Goal: Task Accomplishment & Management: Manage account settings

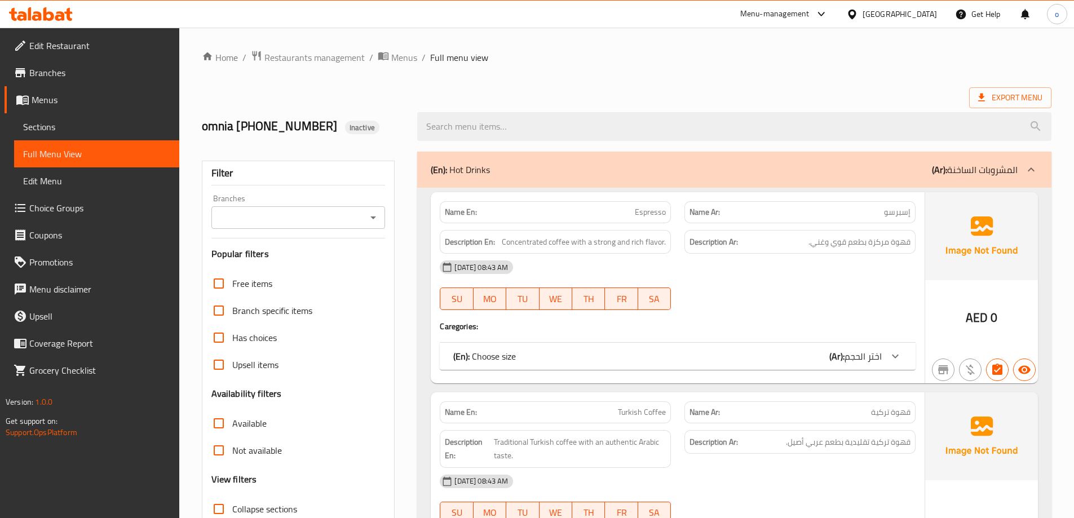
click at [85, 148] on span "Full Menu View" at bounding box center [96, 154] width 147 height 14
click at [1006, 101] on span "Export Menu" at bounding box center [1010, 98] width 64 height 14
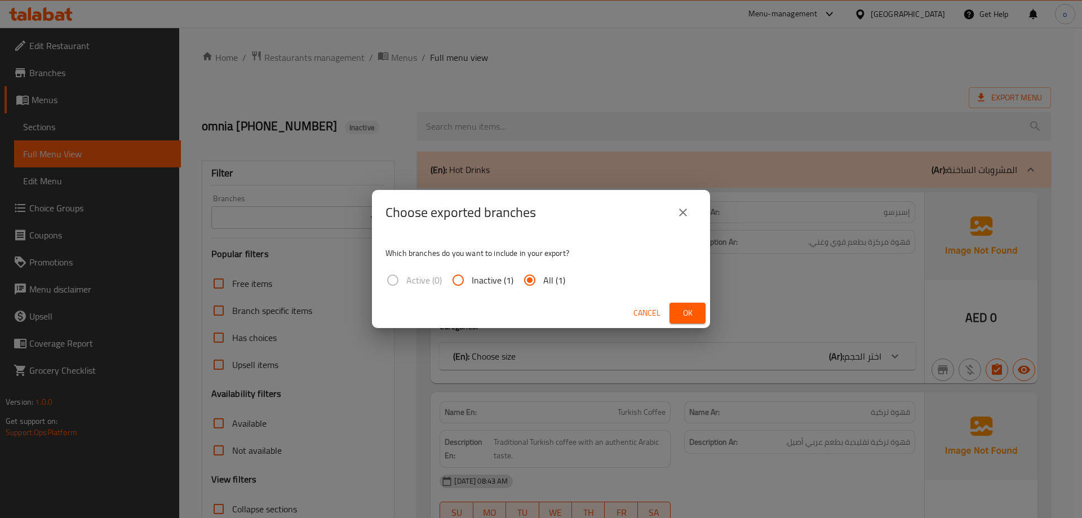
click at [694, 207] on button "close" at bounding box center [683, 212] width 27 height 27
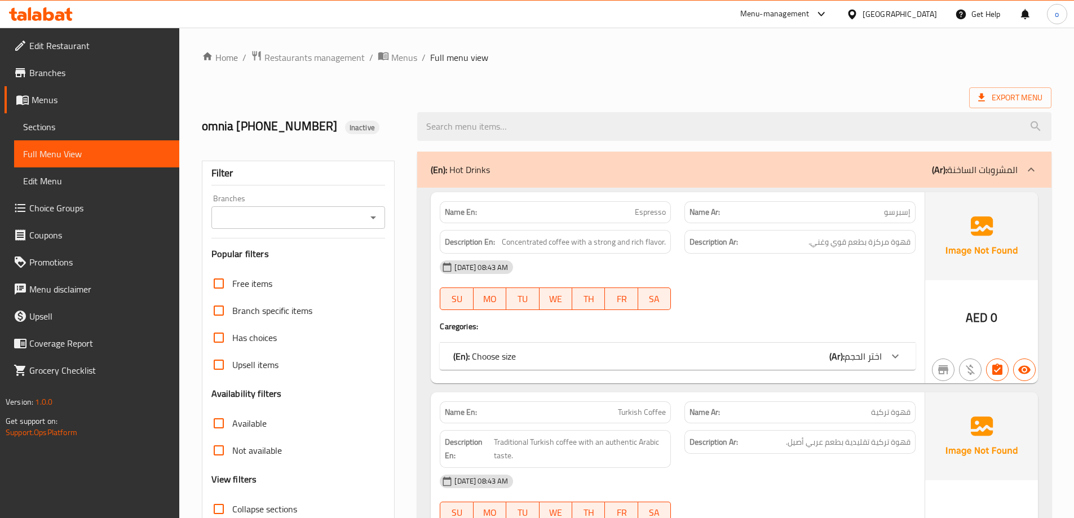
click at [91, 176] on span "Edit Menu" at bounding box center [96, 181] width 147 height 14
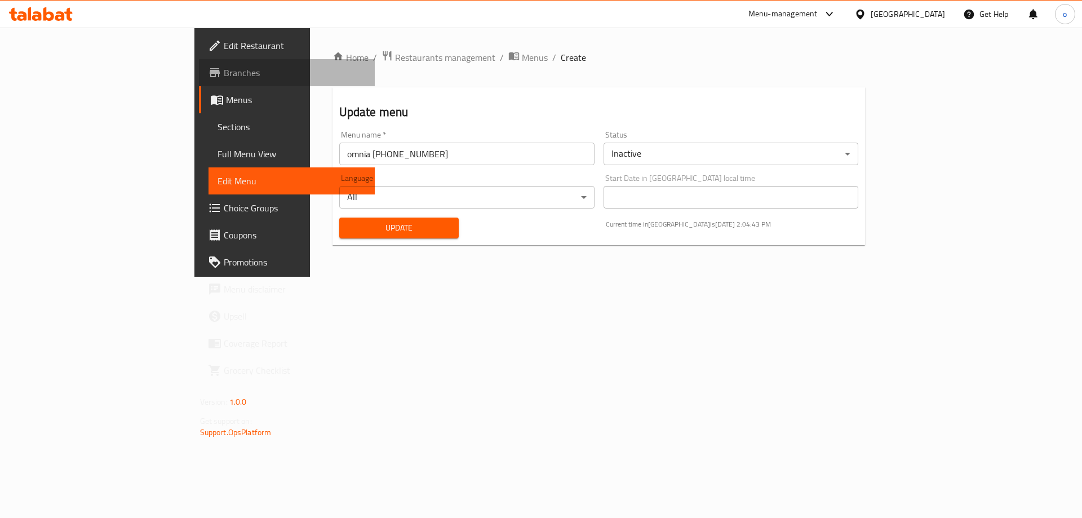
click at [224, 72] on span "Branches" at bounding box center [295, 73] width 143 height 14
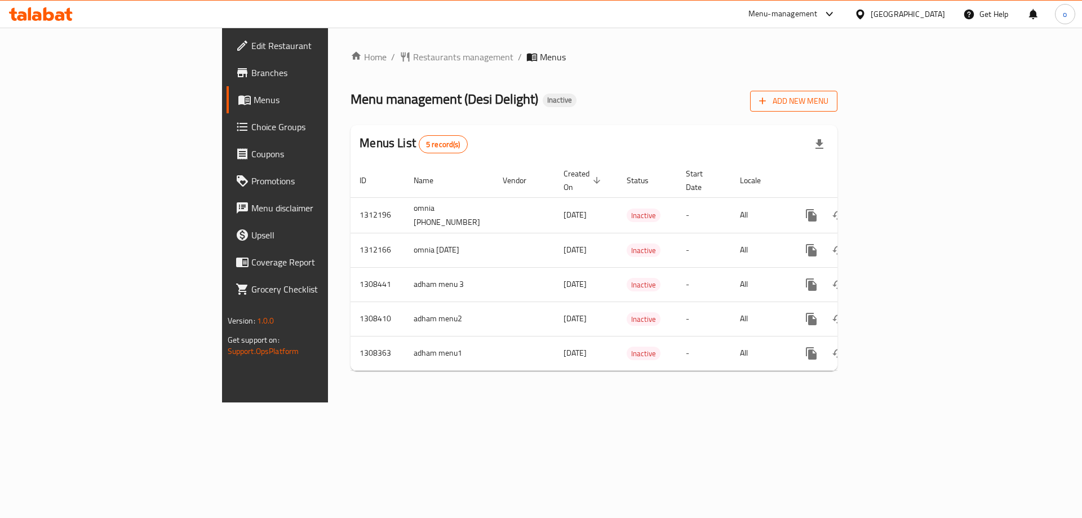
drag, startPoint x: 1011, startPoint y: 87, endPoint x: 1011, endPoint y: 108, distance: 20.9
click at [838, 87] on div "Add New Menu" at bounding box center [793, 98] width 87 height 25
click at [838, 117] on div "Home / Restaurants management / Menus Menu management ( Desi Delight ) Inactive…" at bounding box center [594, 215] width 487 height 330
click at [838, 110] on button "Add New Menu" at bounding box center [793, 101] width 87 height 21
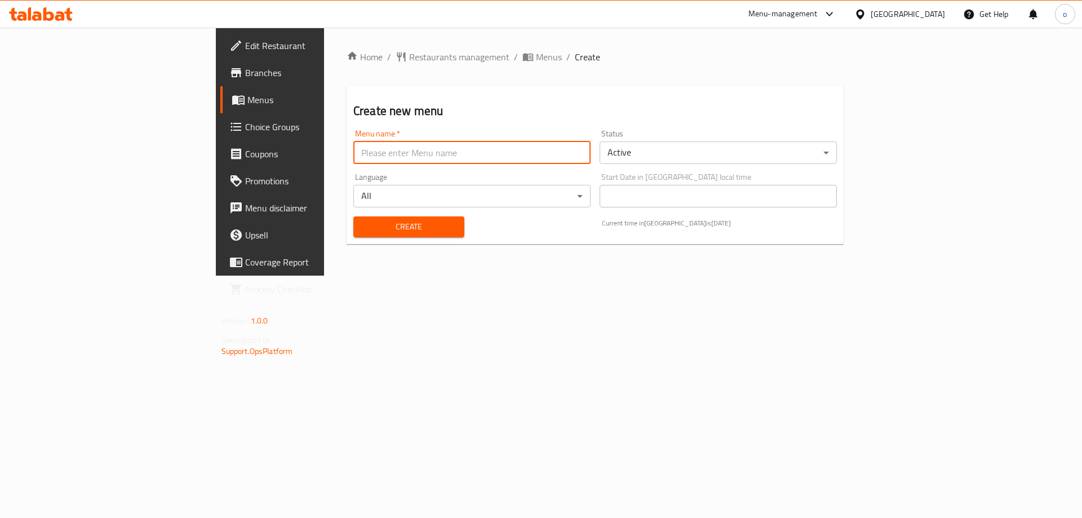
click at [429, 160] on input "text" at bounding box center [471, 152] width 237 height 23
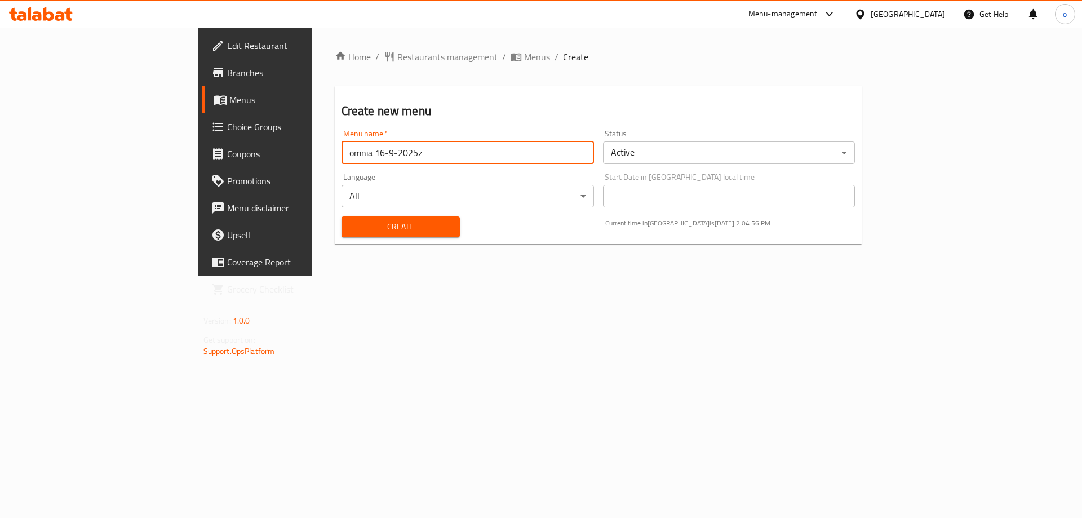
click at [346, 145] on input "omnia 16-9-2025z" at bounding box center [468, 152] width 253 height 23
click at [344, 154] on input "omnia 16-9-2025z" at bounding box center [468, 152] width 253 height 23
type input "omnia 16-9-2025o"
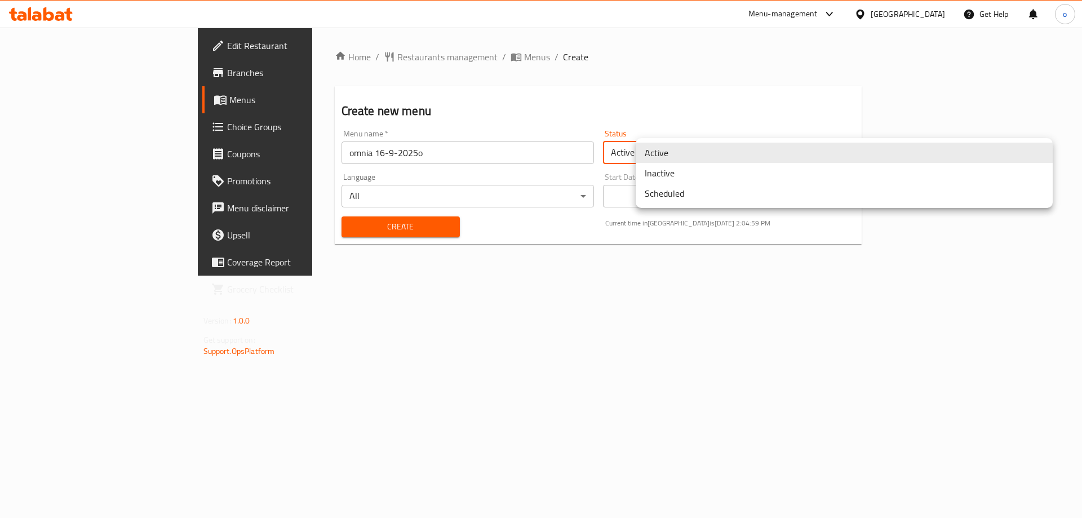
click at [716, 153] on body "​ Menu-management United Arab Emirates Get Help o Edit Restaurant Branches Menu…" at bounding box center [541, 273] width 1082 height 490
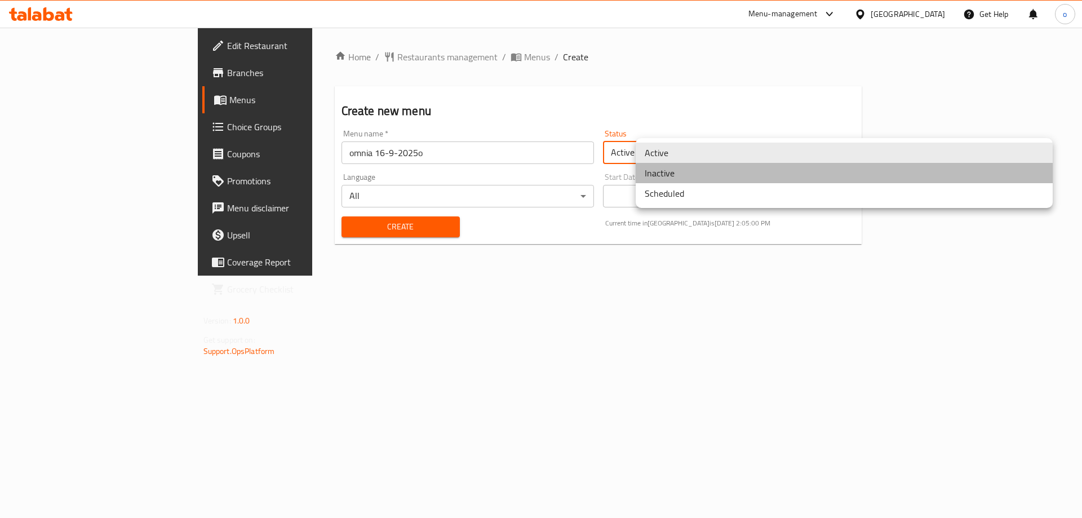
click at [706, 176] on li "Inactive" at bounding box center [844, 173] width 417 height 20
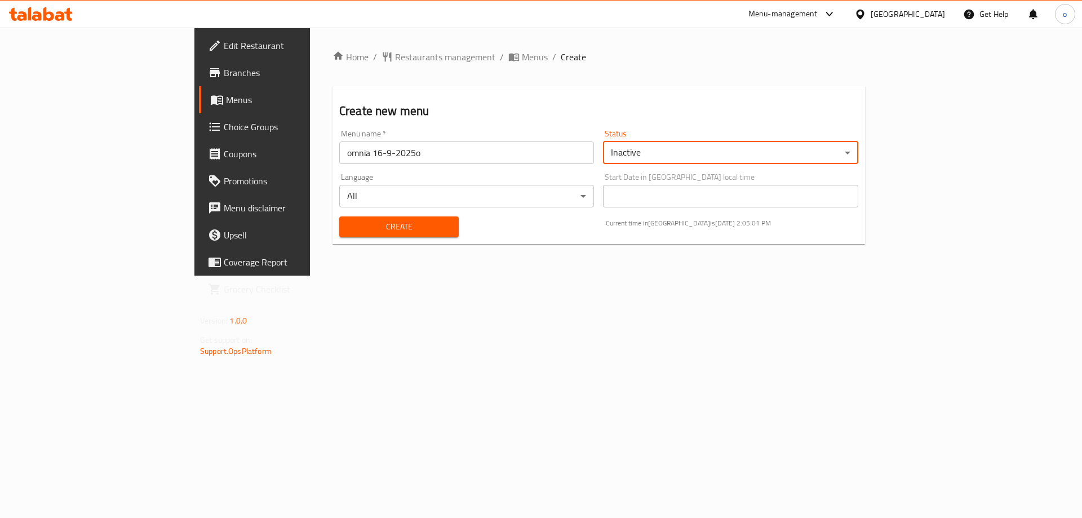
click at [348, 220] on span "Create" at bounding box center [398, 227] width 101 height 14
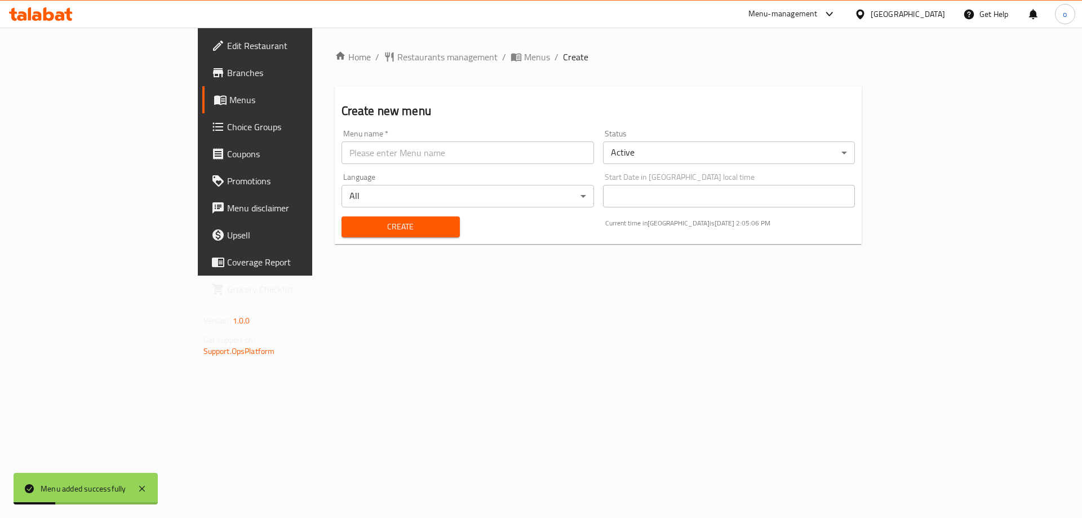
click at [202, 110] on link "Menus" at bounding box center [290, 99] width 176 height 27
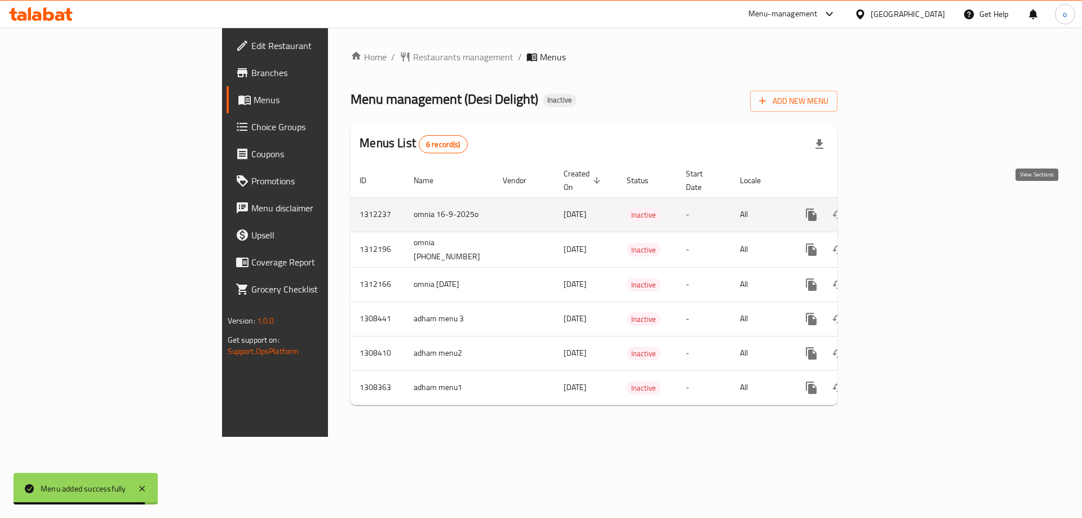
click at [900, 208] on icon "enhanced table" at bounding box center [893, 215] width 14 height 14
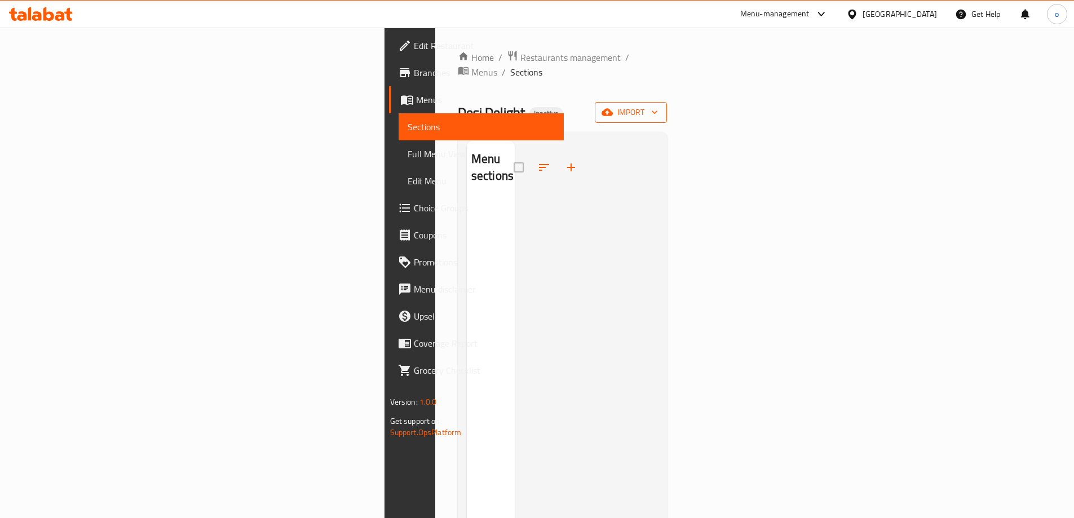
click at [667, 105] on button "import" at bounding box center [631, 112] width 72 height 21
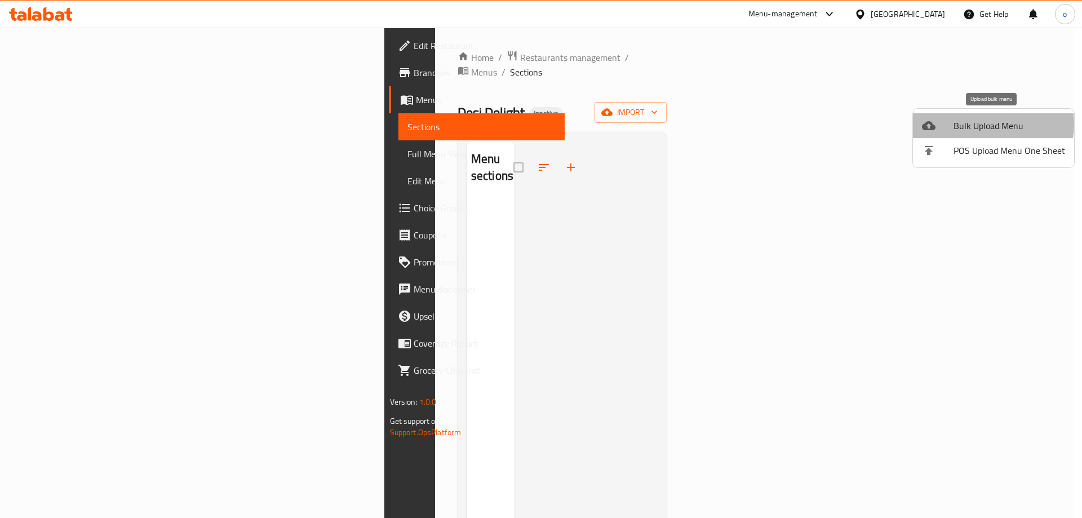
click at [984, 124] on span "Bulk Upload Menu" at bounding box center [1010, 126] width 112 height 14
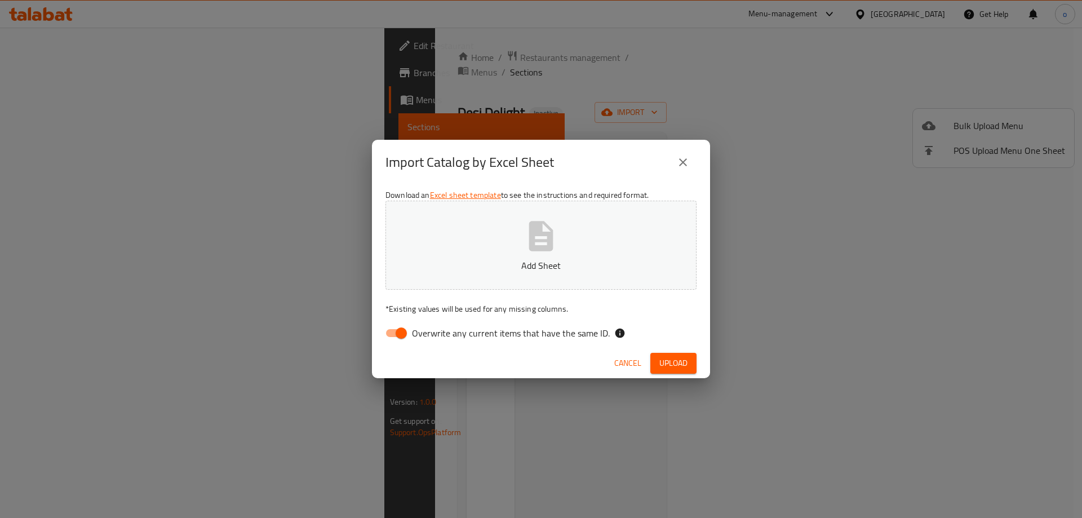
click at [501, 290] on div "Download an Excel sheet template to see the instructions and required format. A…" at bounding box center [541, 266] width 338 height 163
click at [396, 334] on input "Overwrite any current items that have the same ID." at bounding box center [401, 332] width 64 height 21
checkbox input "false"
click at [525, 257] on button "Add Sheet" at bounding box center [541, 245] width 311 height 89
click at [668, 355] on button "Upload" at bounding box center [673, 363] width 46 height 21
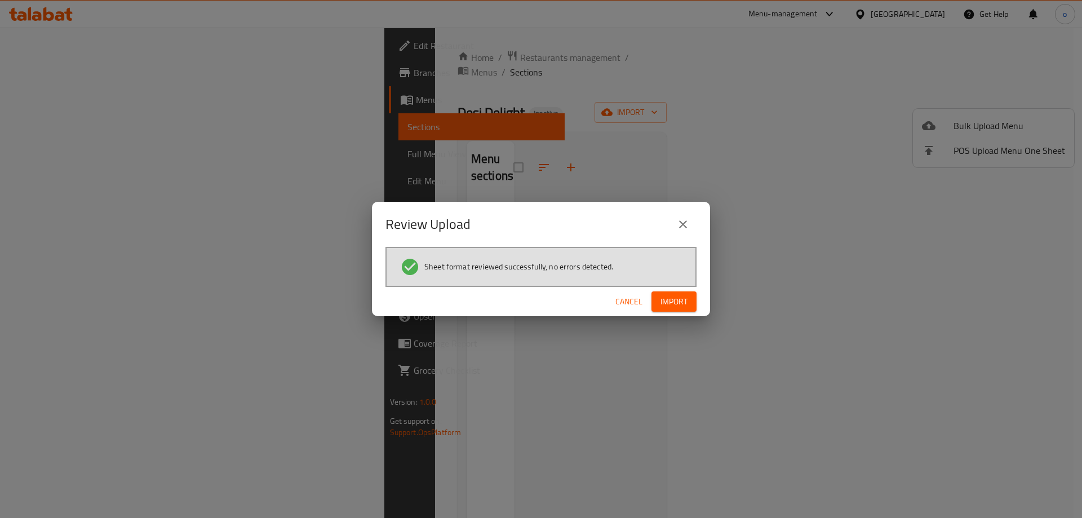
click at [682, 303] on span "Import" at bounding box center [674, 302] width 27 height 14
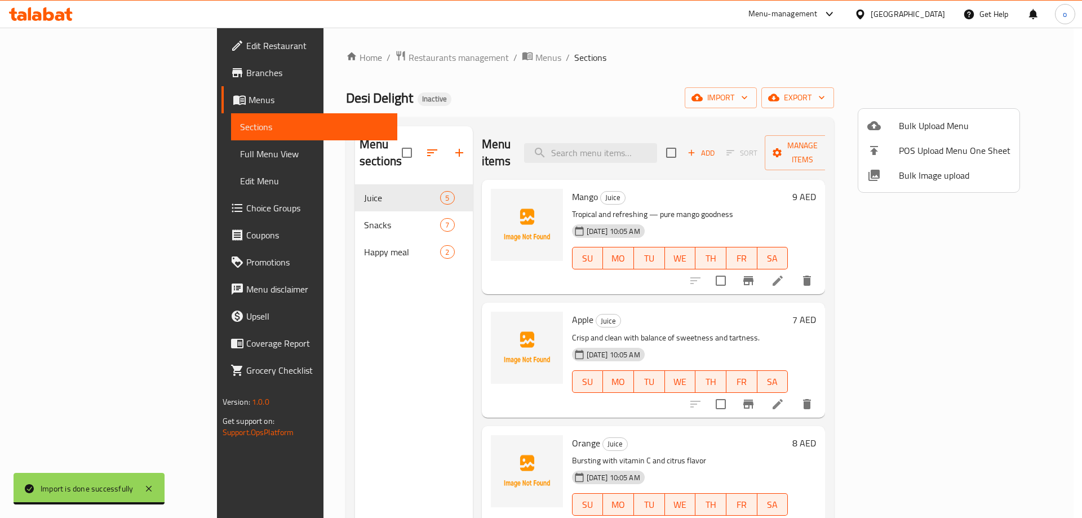
drag, startPoint x: 786, startPoint y: 78, endPoint x: 817, endPoint y: 85, distance: 31.6
click at [787, 79] on div at bounding box center [541, 259] width 1082 height 518
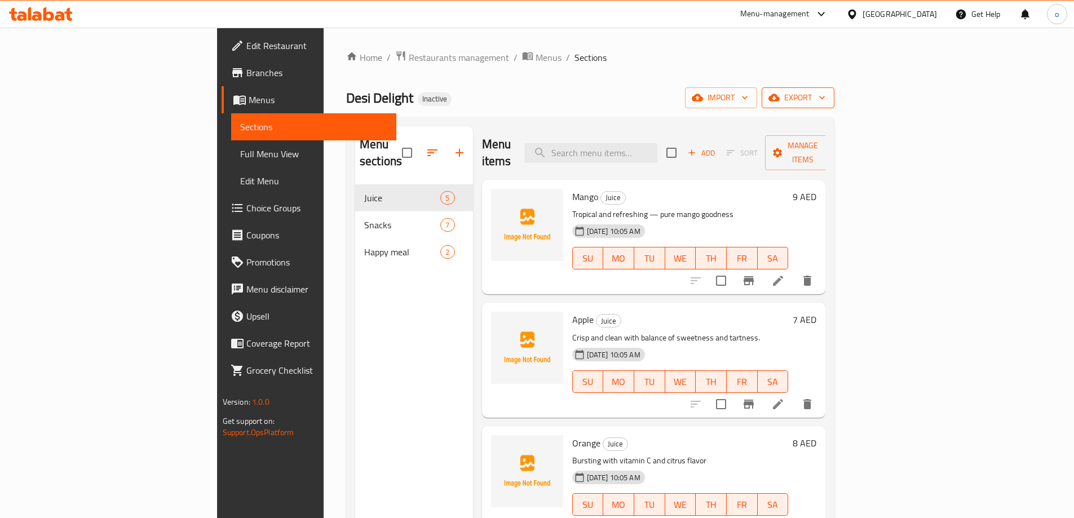
click at [825, 94] on span "export" at bounding box center [798, 98] width 55 height 14
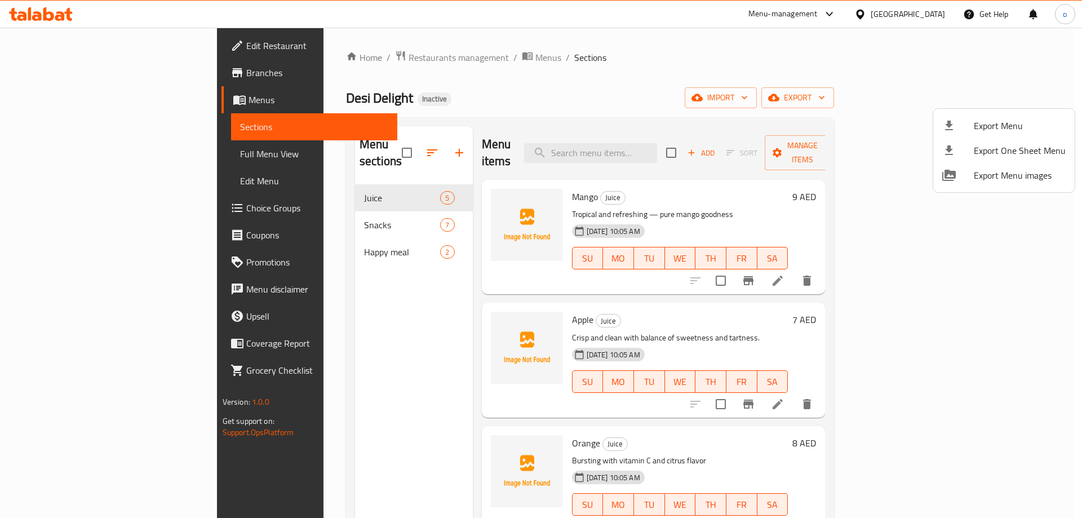
click at [368, 333] on div at bounding box center [541, 259] width 1082 height 518
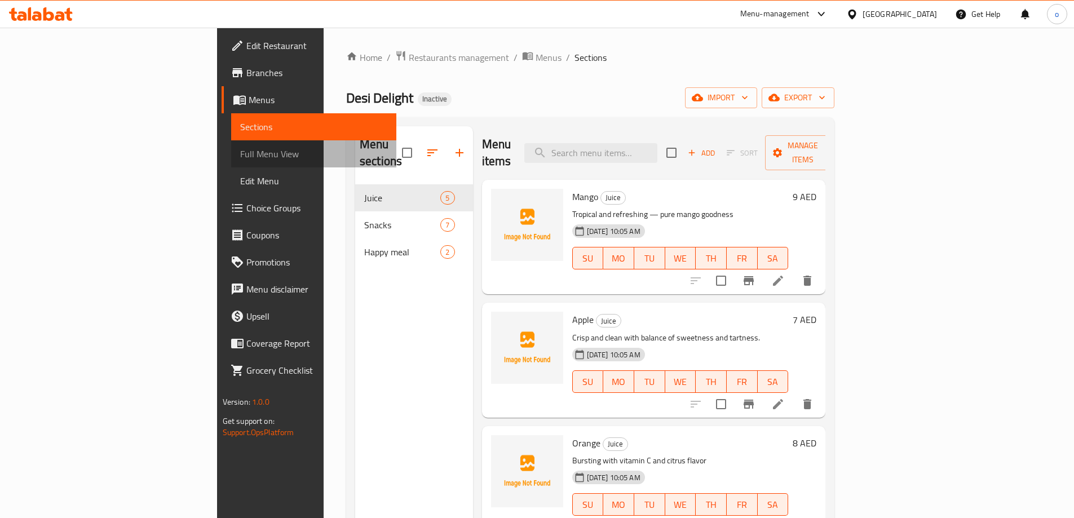
click at [240, 153] on span "Full Menu View" at bounding box center [313, 154] width 147 height 14
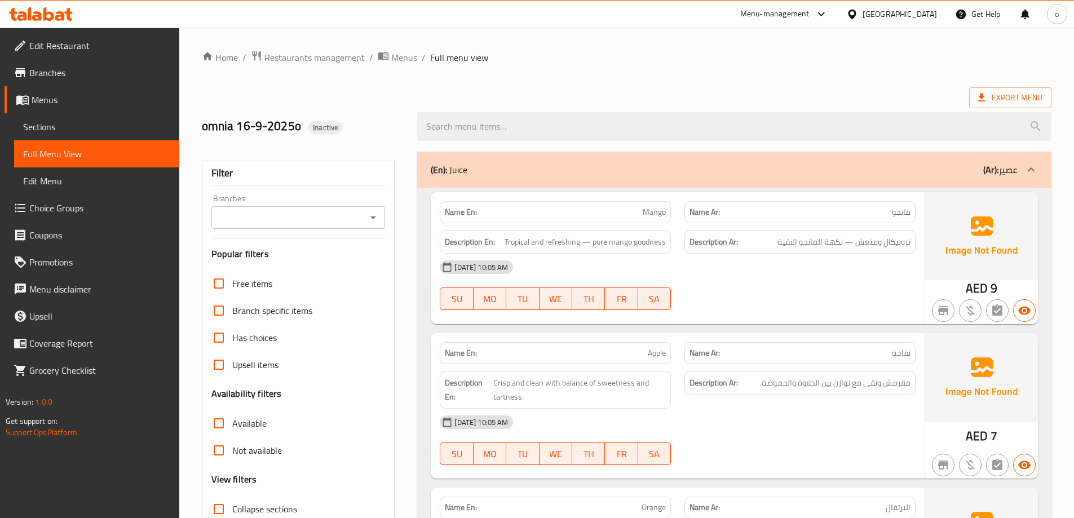
scroll to position [225, 0]
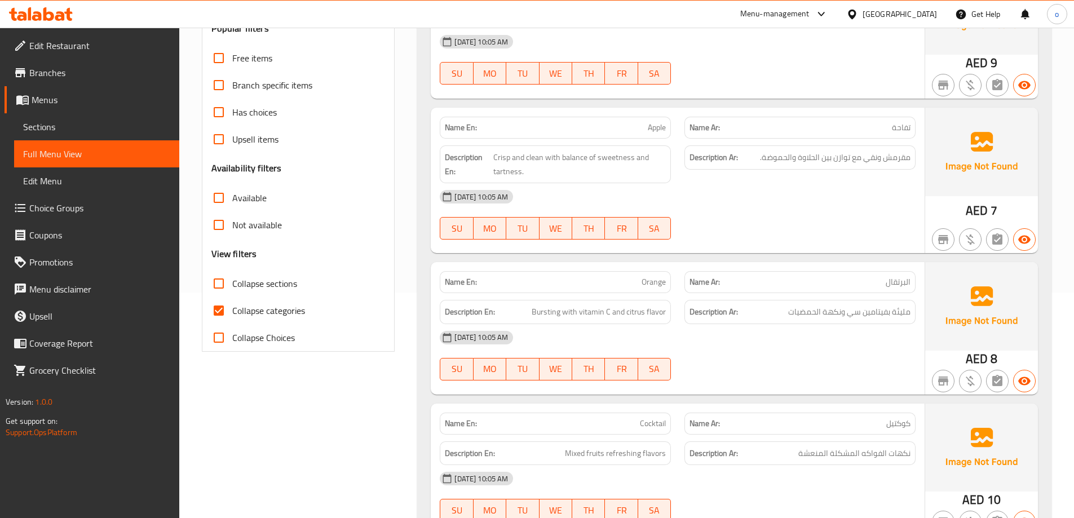
click at [247, 321] on label "Collapse categories" at bounding box center [255, 310] width 100 height 27
click at [232, 321] on input "Collapse categories" at bounding box center [218, 310] width 27 height 27
checkbox input "false"
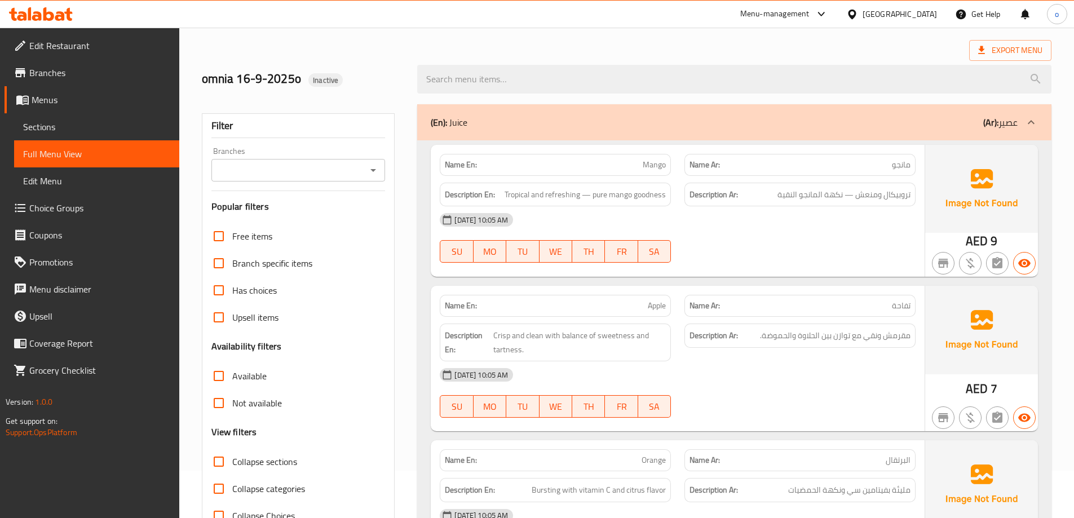
scroll to position [0, 0]
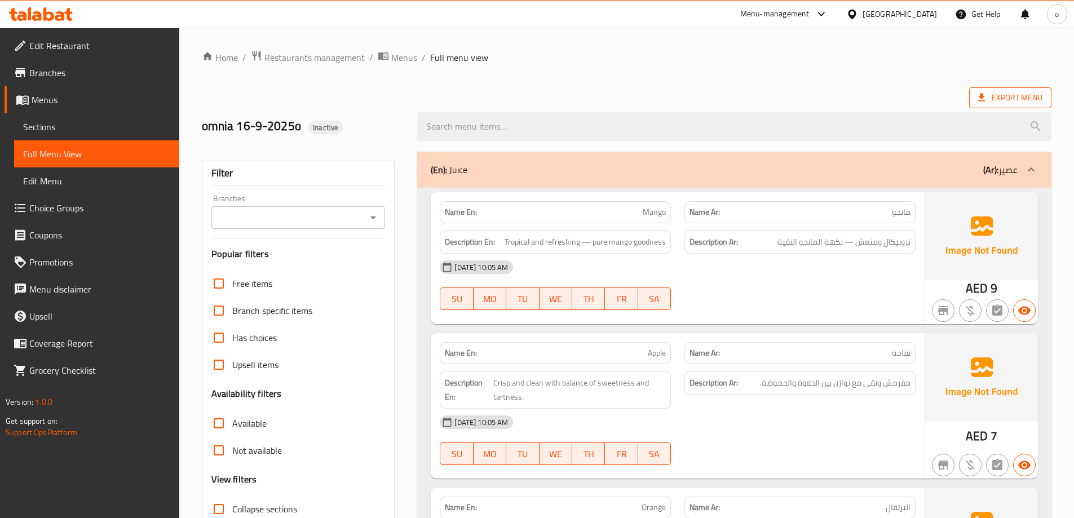
click at [993, 98] on span "Export Menu" at bounding box center [1010, 98] width 64 height 14
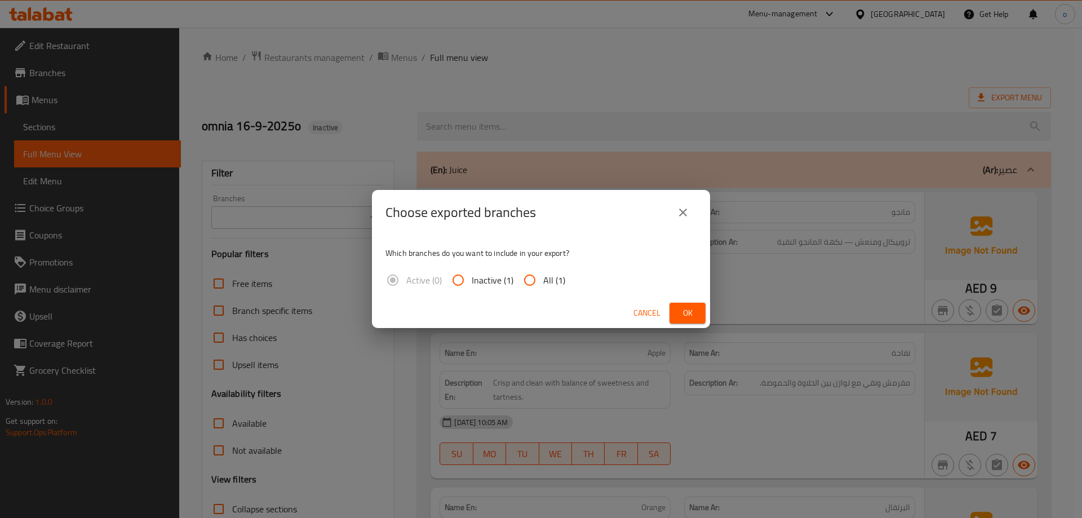
click at [530, 280] on input "All (1)" at bounding box center [529, 280] width 27 height 27
radio input "true"
click at [676, 307] on button "Ok" at bounding box center [688, 313] width 36 height 21
